Goal: Information Seeking & Learning: Find specific fact

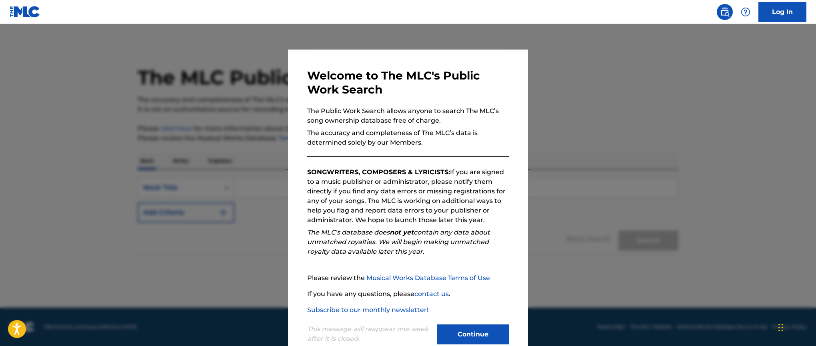
click at [453, 334] on button "Continue" at bounding box center [473, 335] width 72 height 20
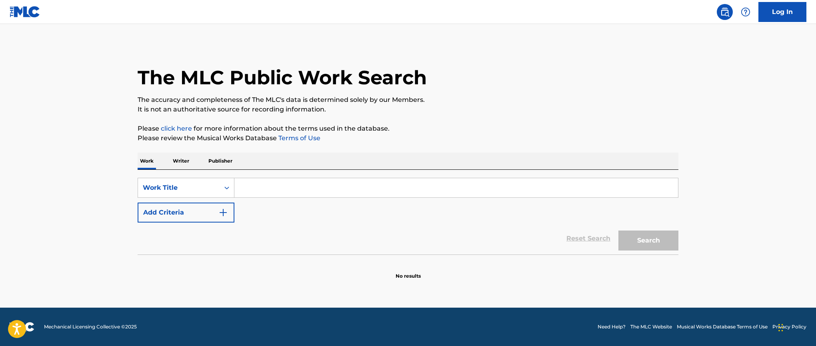
click at [361, 187] on input "Search Form" at bounding box center [456, 187] width 444 height 19
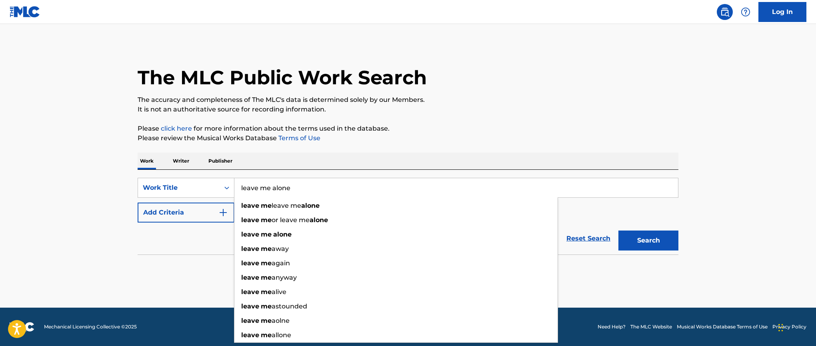
type input "leave me alone"
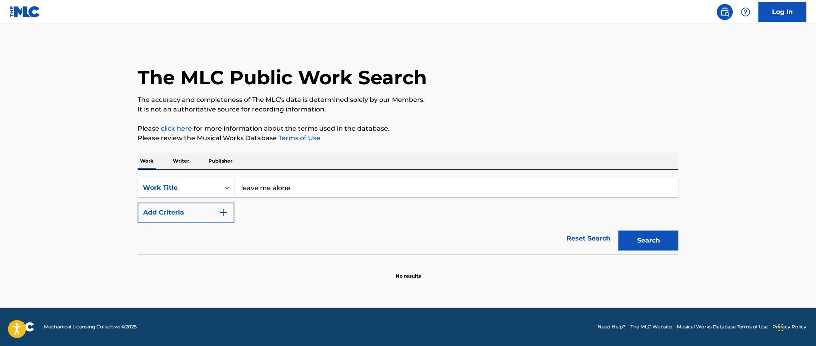
click at [210, 219] on button "Add Criteria" at bounding box center [186, 213] width 97 height 20
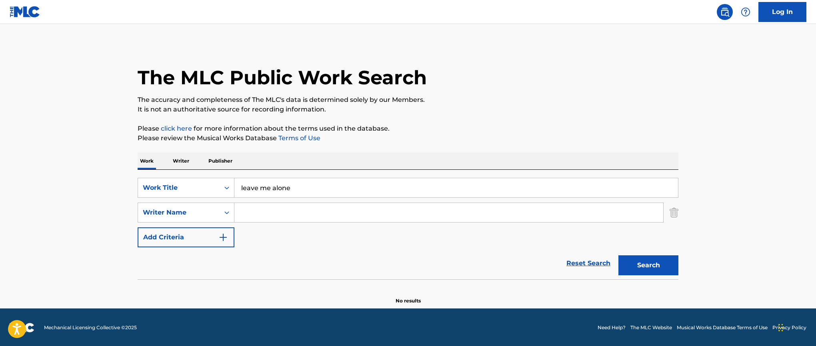
click at [306, 214] on input "Search Form" at bounding box center [448, 212] width 429 height 19
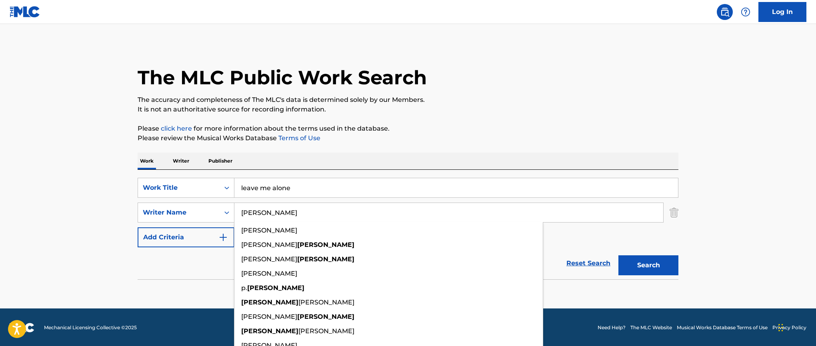
type input "[PERSON_NAME]"
click at [619, 256] on button "Search" at bounding box center [649, 266] width 60 height 20
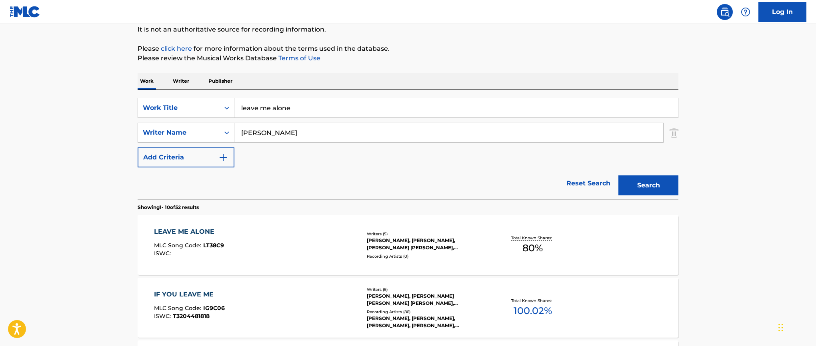
scroll to position [160, 0]
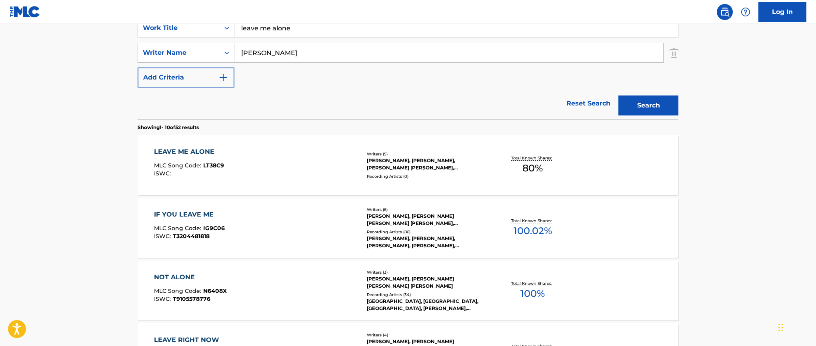
click at [238, 164] on div "LEAVE ME ALONE MLC Song Code : LT38C9 ISWC :" at bounding box center [257, 165] width 206 height 36
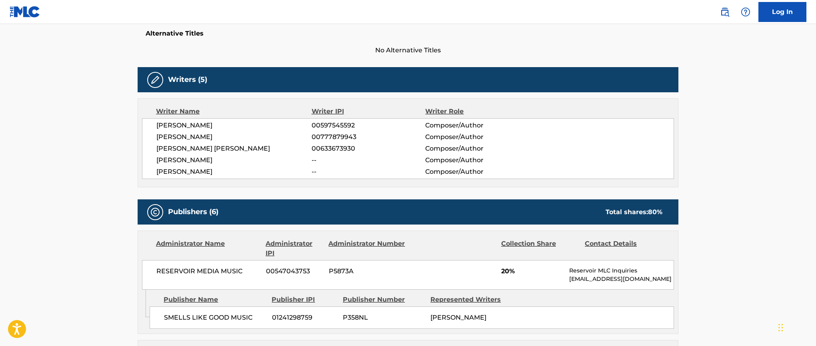
scroll to position [154, 0]
